Goal: Task Accomplishment & Management: Complete application form

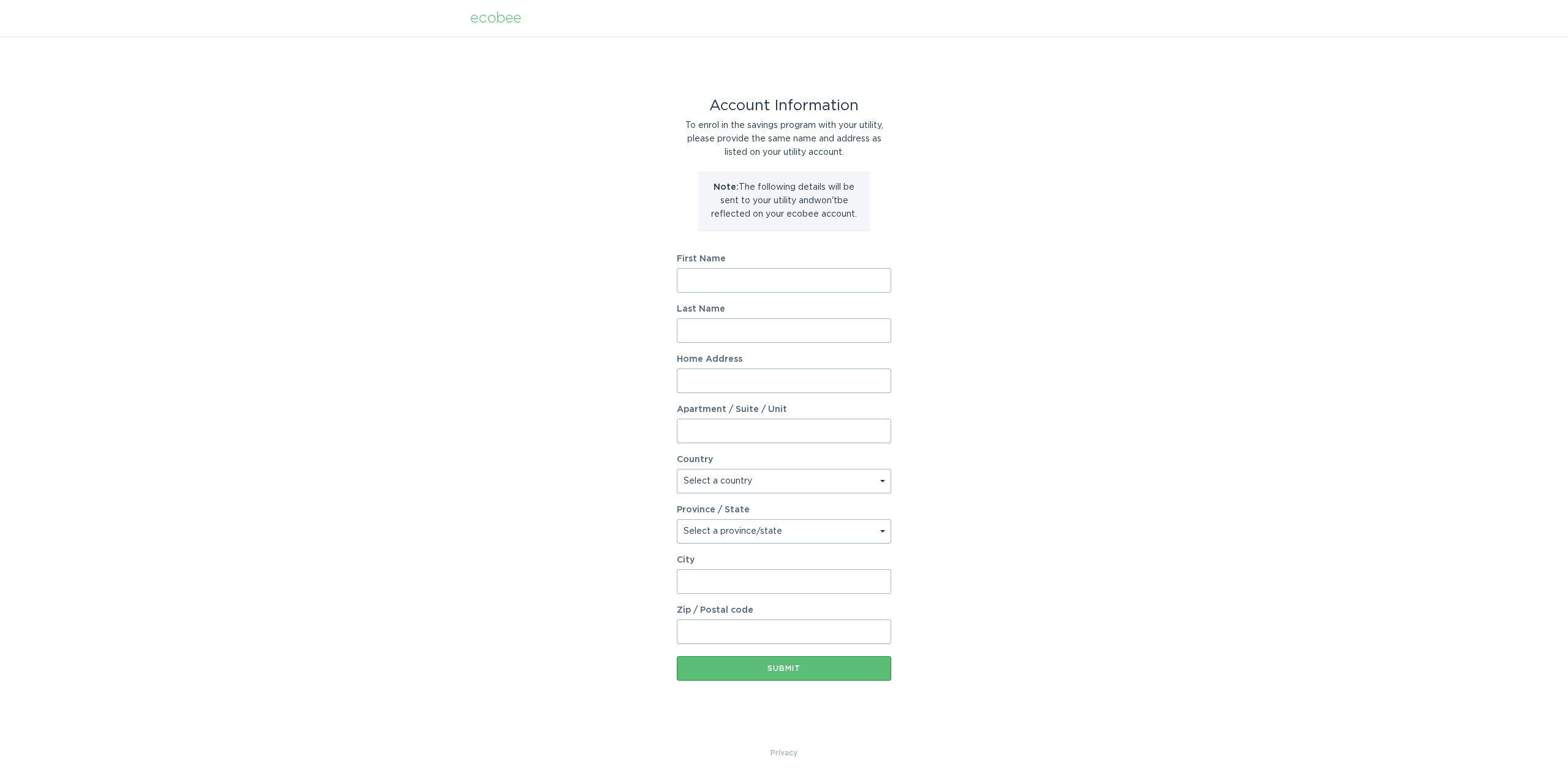
click at [771, 280] on input "First Name" at bounding box center [784, 280] width 215 height 24
type input "Nick"
type input "Dorsett"
type input "1445 N Foote Ave"
select select "US"
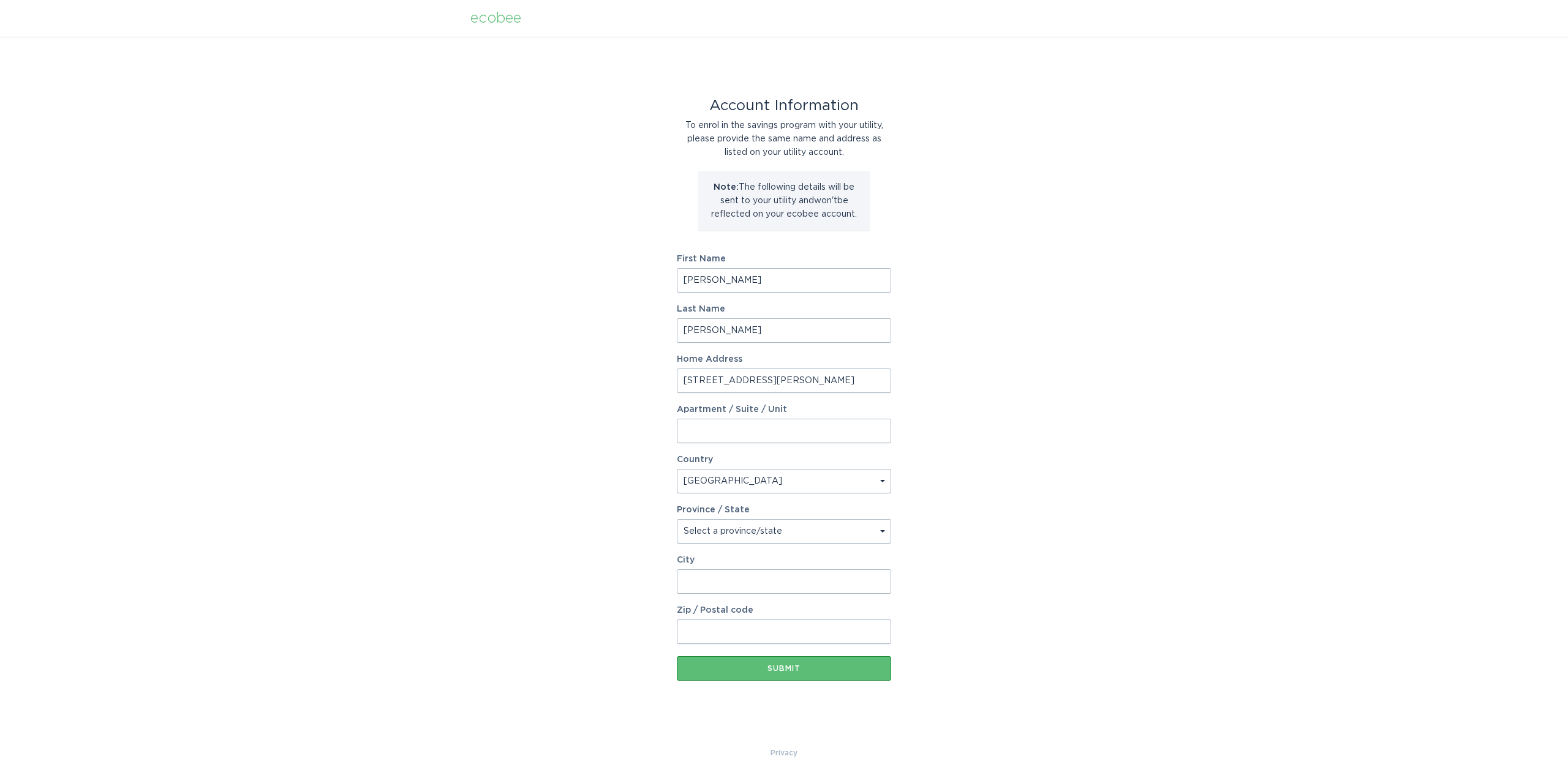
type input "Colorado Springs"
type input "80909"
select select "CO"
click at [1063, 354] on div "Account Information To enrol in the savings program with your utility, please p…" at bounding box center [784, 392] width 1568 height 710
click at [811, 670] on div "Submit" at bounding box center [784, 669] width 202 height 8
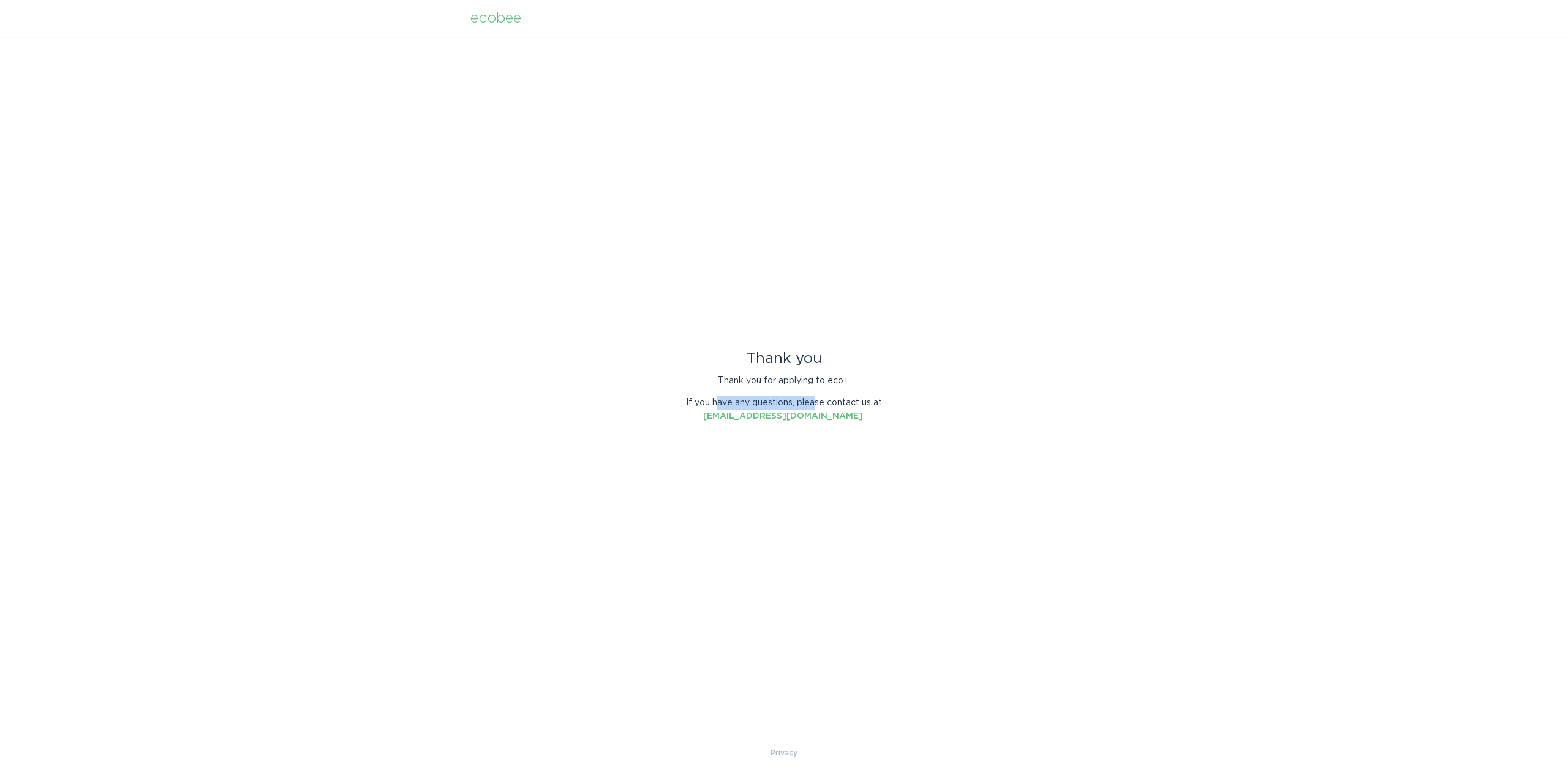
drag, startPoint x: 716, startPoint y: 400, endPoint x: 883, endPoint y: 401, distance: 167.0
click at [858, 401] on p "If you have any questions, please contact us at energyservices@ecobee.com ." at bounding box center [784, 410] width 215 height 27
click at [901, 401] on div "Thank you Thank you for applying to eco+. If you have any questions, please con…" at bounding box center [784, 392] width 1568 height 710
